Goal: Communication & Community: Connect with others

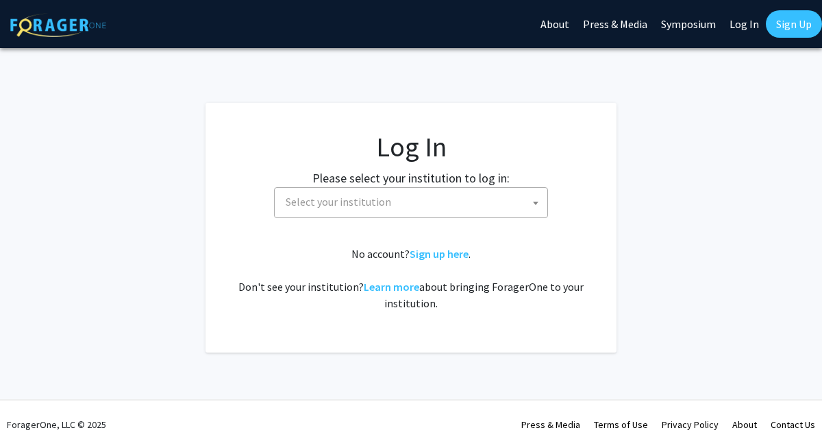
select select
click at [746, 24] on link "Log In" at bounding box center [744, 24] width 43 height 48
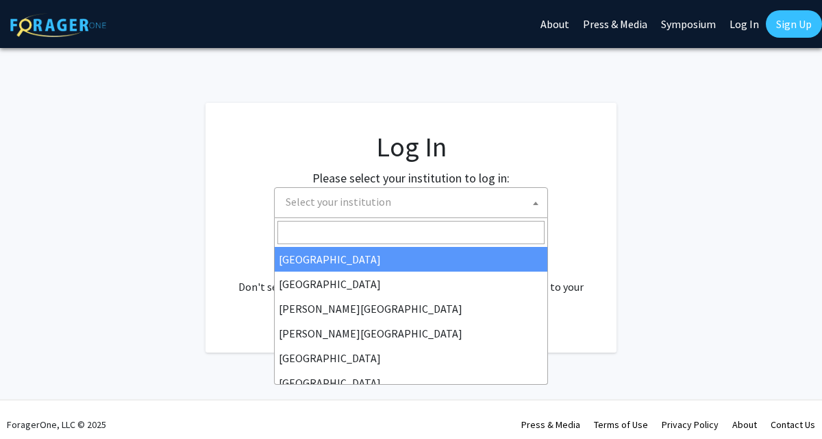
click at [454, 206] on span "Select your institution" at bounding box center [413, 202] width 267 height 28
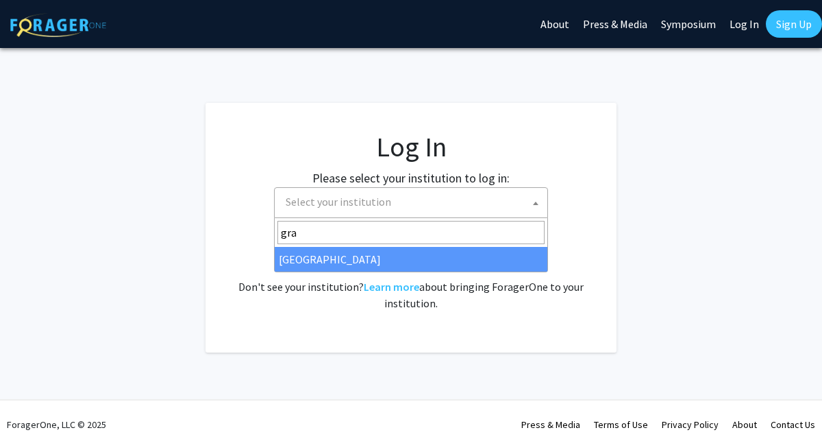
type input "gra"
select select "23"
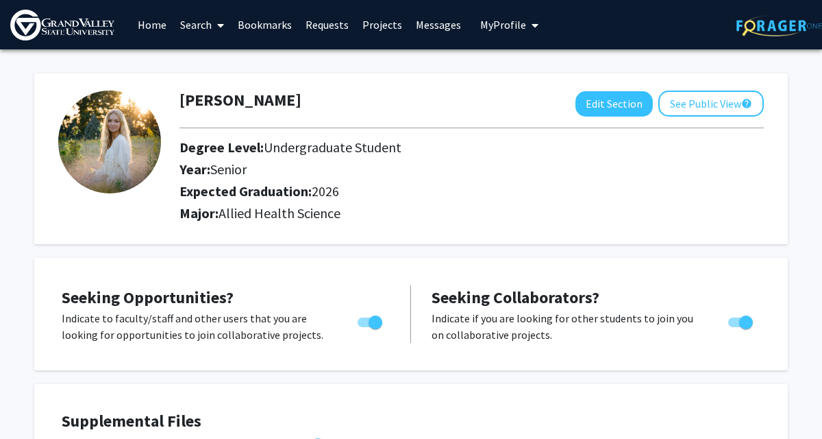
click at [434, 24] on link "Messages" at bounding box center [438, 25] width 59 height 48
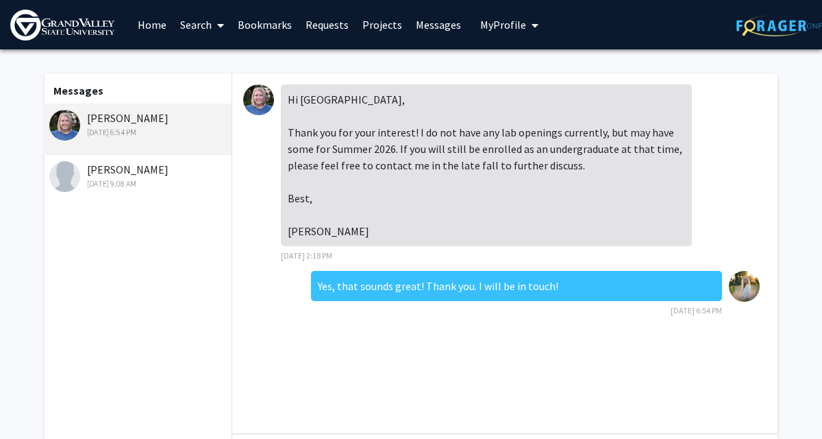
click at [182, 185] on div "[DATE] 9:08 AM" at bounding box center [138, 183] width 179 height 12
